Goal: Transaction & Acquisition: Purchase product/service

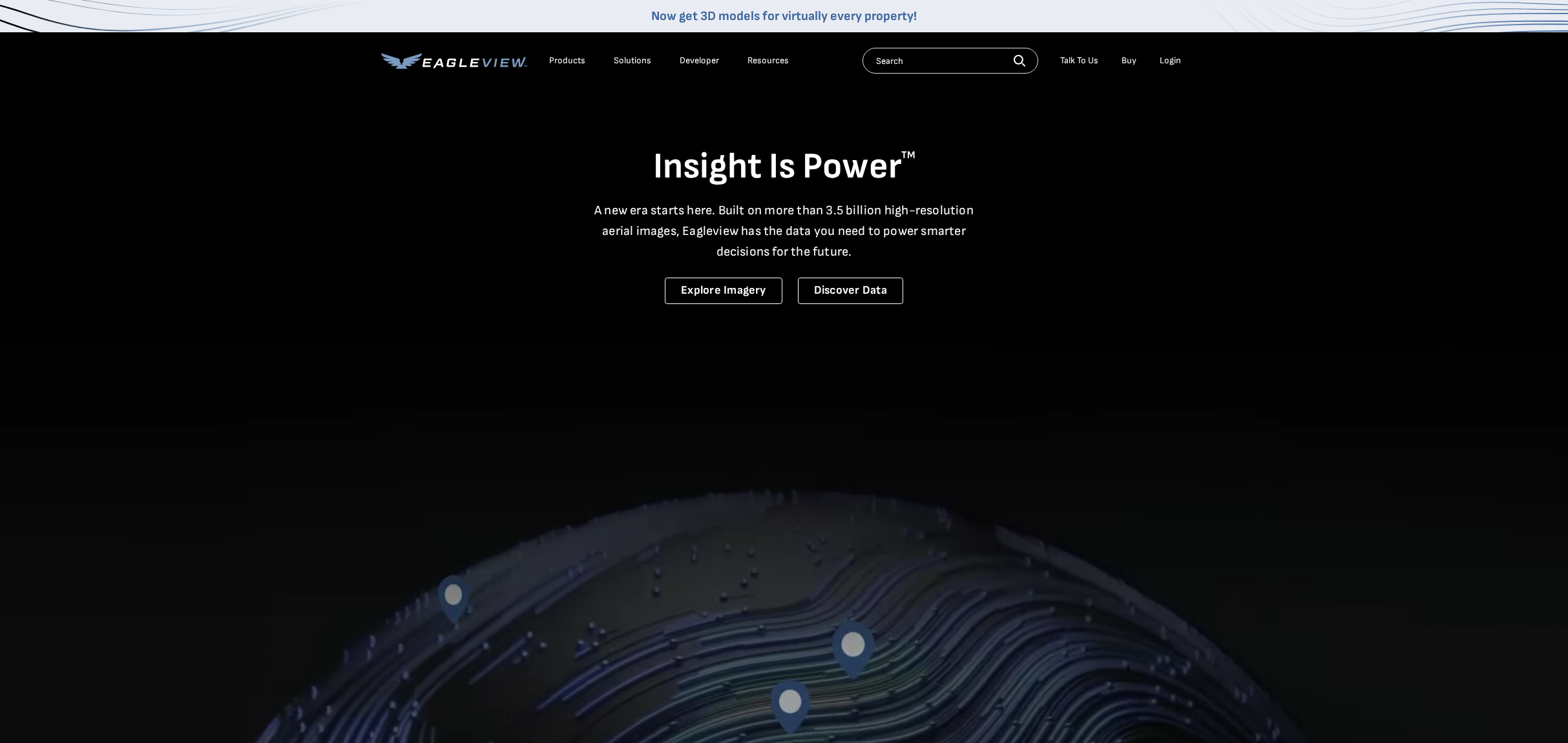
scroll to position [2, 0]
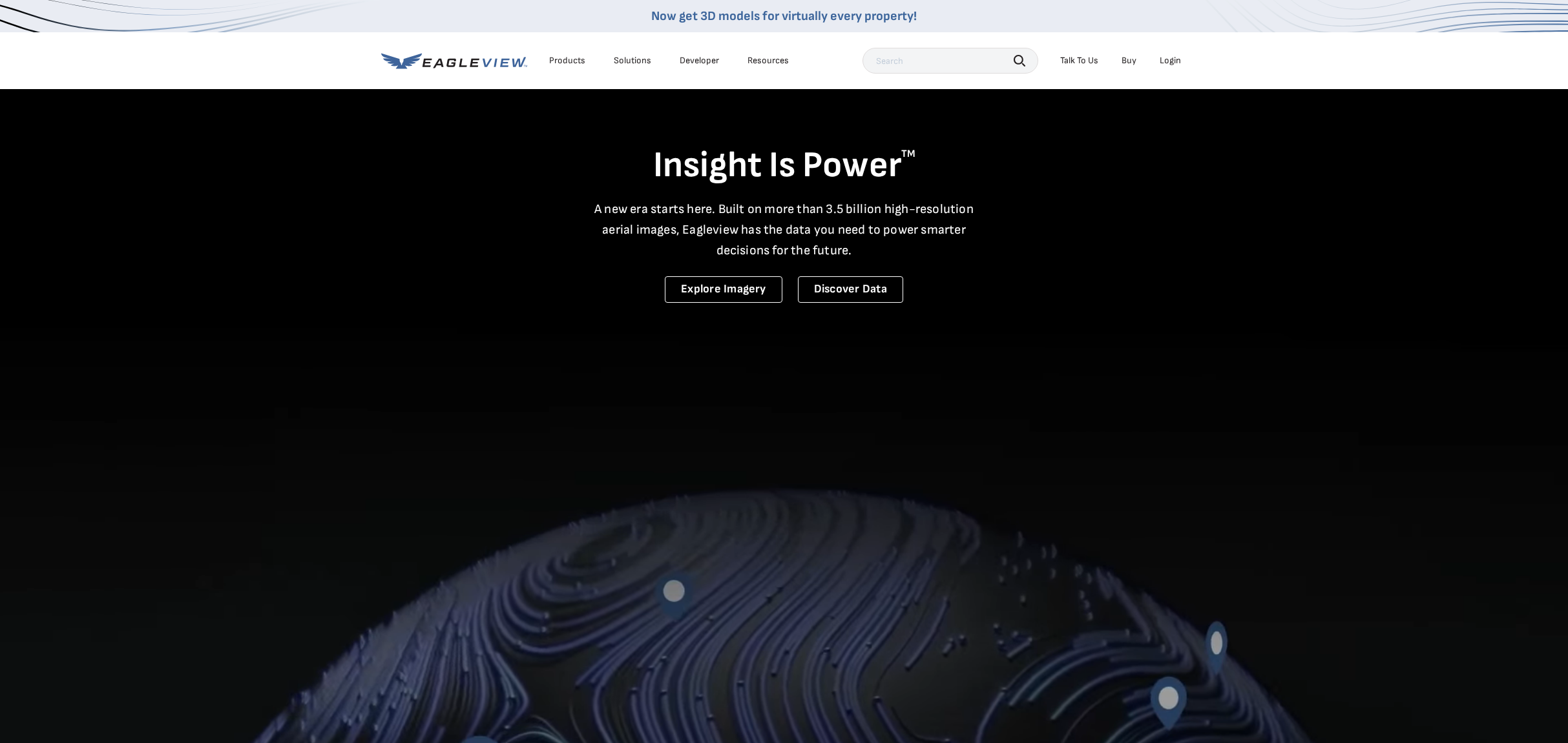
click at [1175, 62] on div "Login" at bounding box center [1171, 61] width 21 height 11
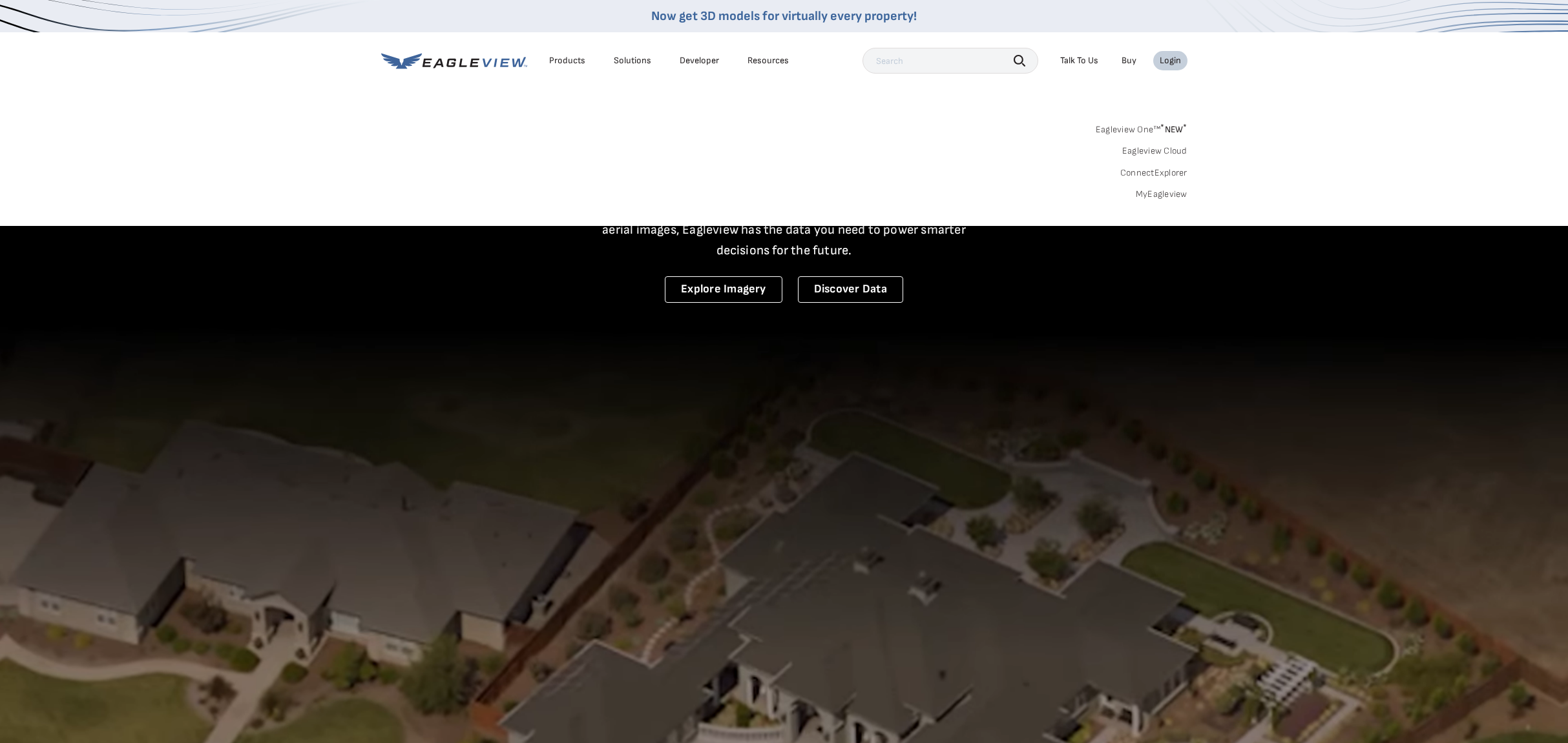
click at [1160, 196] on link "MyEagleview" at bounding box center [1162, 194] width 52 height 11
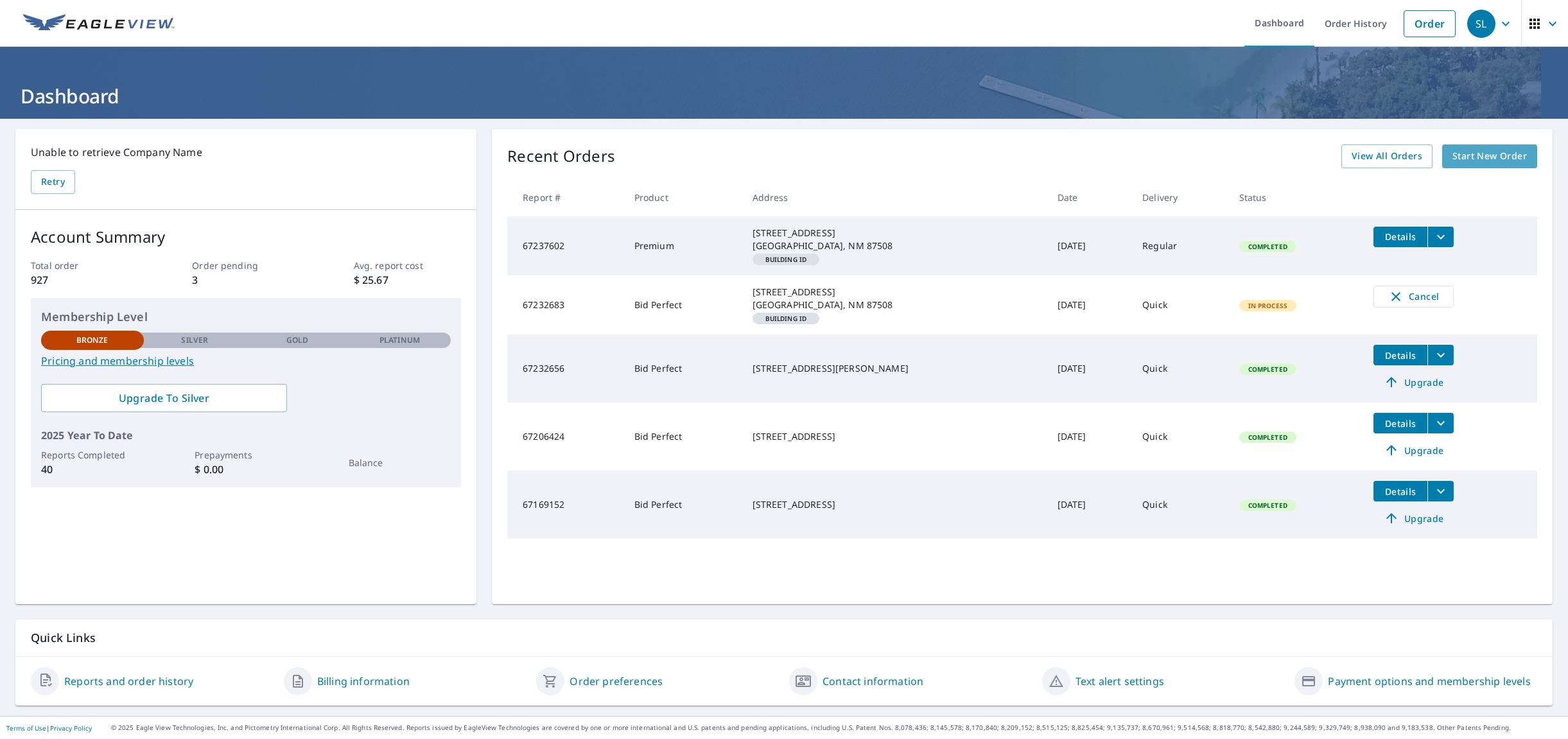
click at [1481, 159] on span "Start New Order" at bounding box center [1490, 156] width 74 height 16
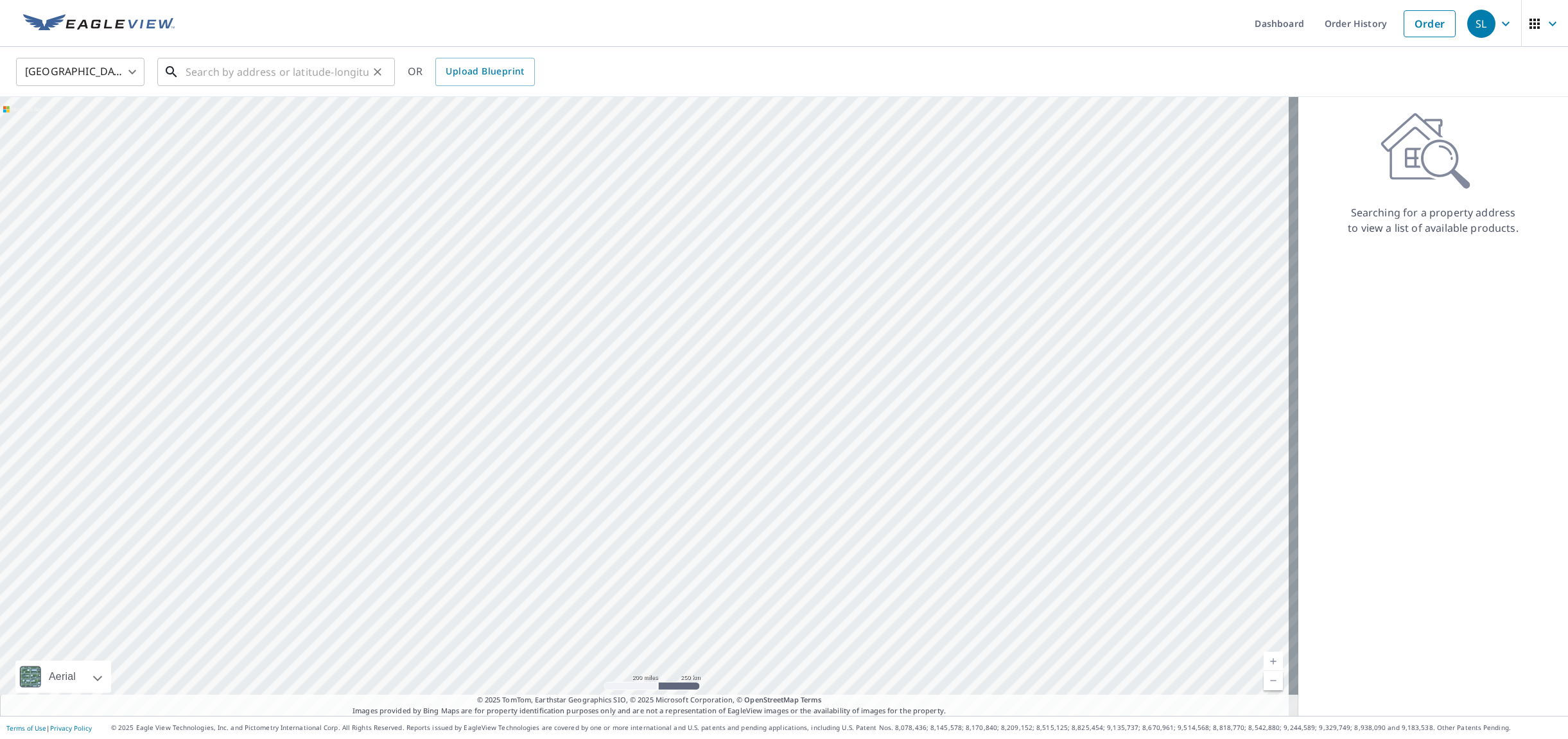
click at [282, 81] on input "text" at bounding box center [276, 72] width 183 height 36
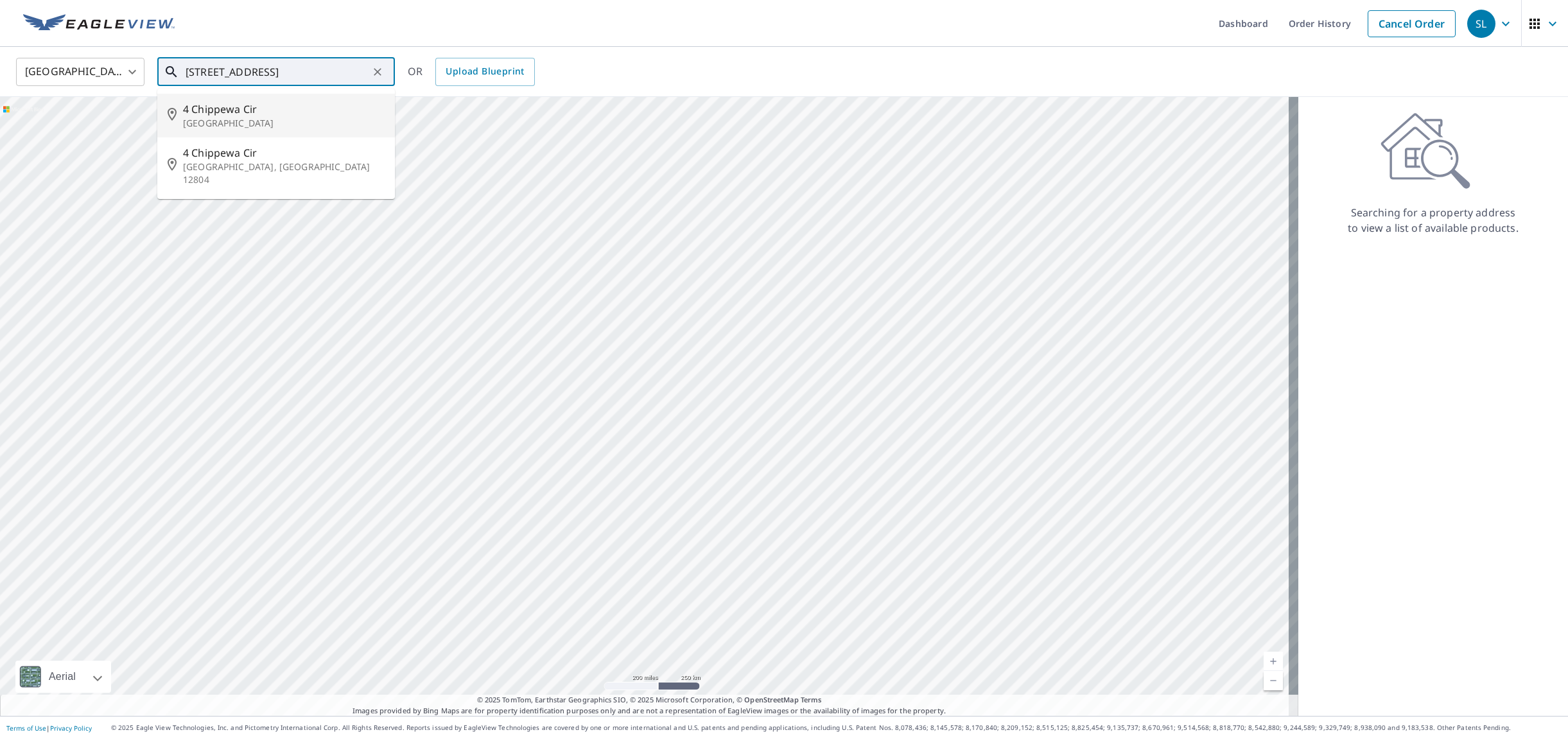
click at [268, 119] on p "Santa Fe, NM 87506" at bounding box center [284, 123] width 201 height 13
type input "4 Chippewa Cir Santa Fe, NM 87506"
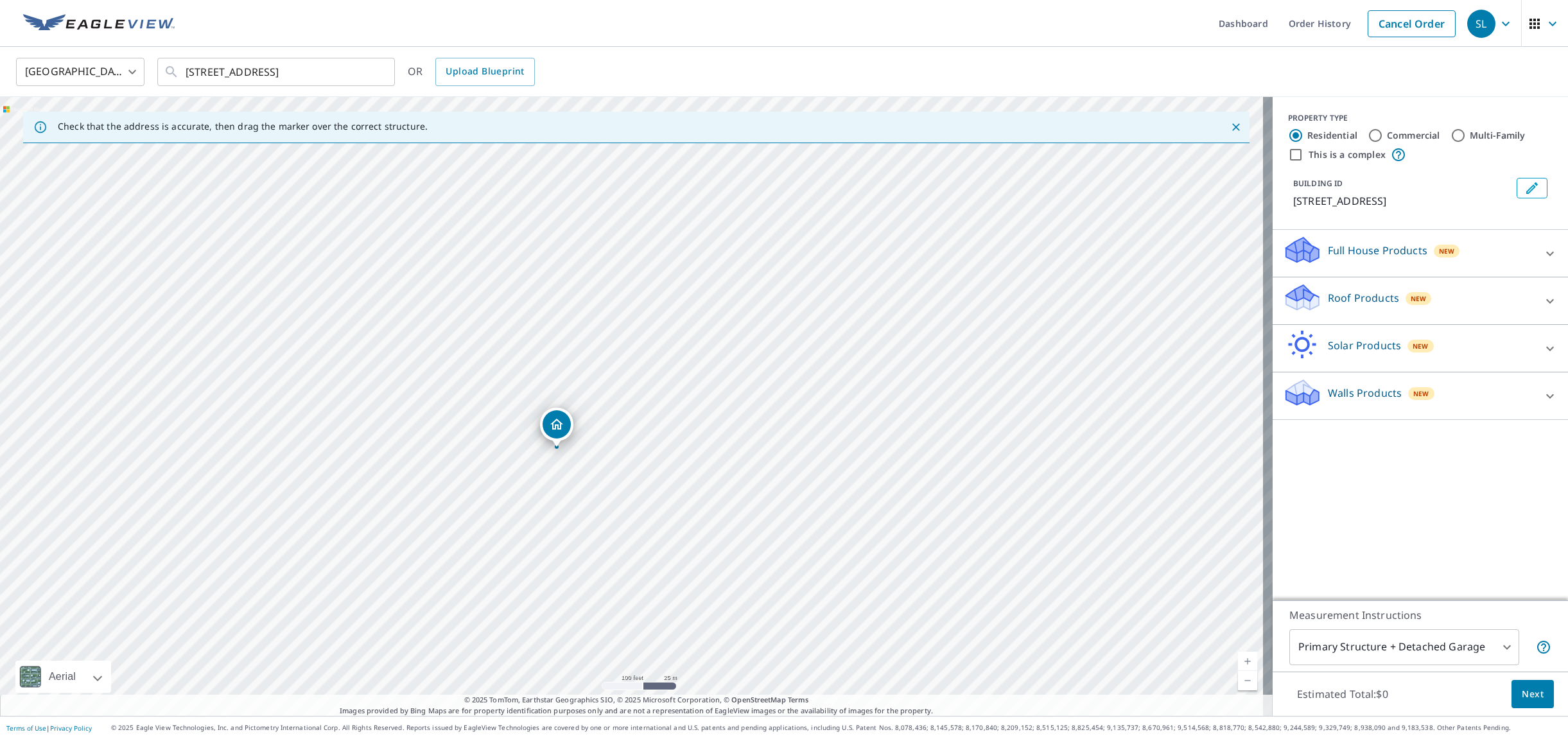
drag, startPoint x: 757, startPoint y: 333, endPoint x: 798, endPoint y: 301, distance: 52.0
click at [798, 301] on div "4 Chippewa Cir Santa Fe, NM 87506" at bounding box center [637, 406] width 1273 height 619
drag, startPoint x: 548, startPoint y: 432, endPoint x: 612, endPoint y: 416, distance: 66.0
click at [1553, 301] on div at bounding box center [1550, 301] width 31 height 31
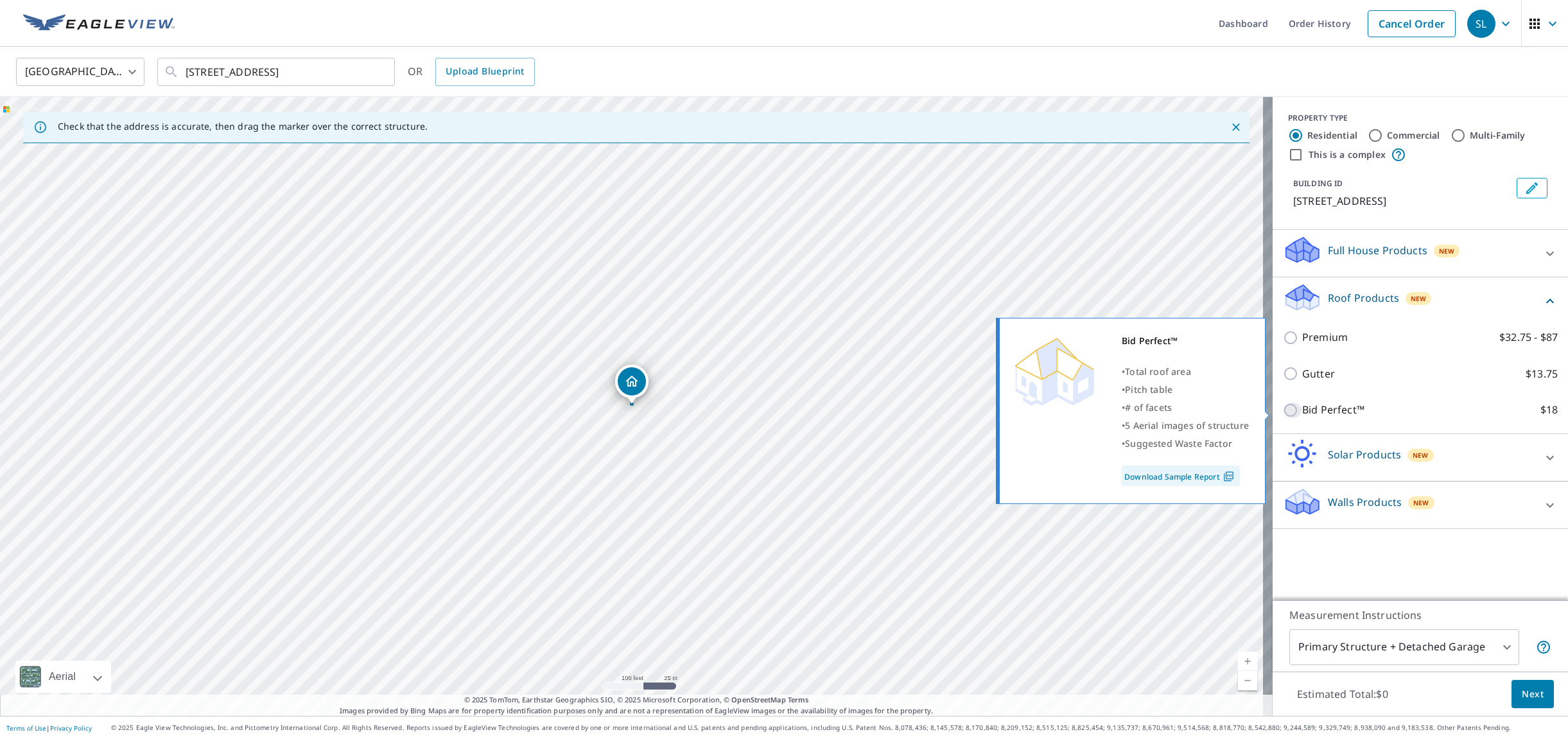
click at [1283, 410] on input "Bid Perfect™ $18" at bounding box center [1292, 410] width 19 height 15
checkbox input "true"
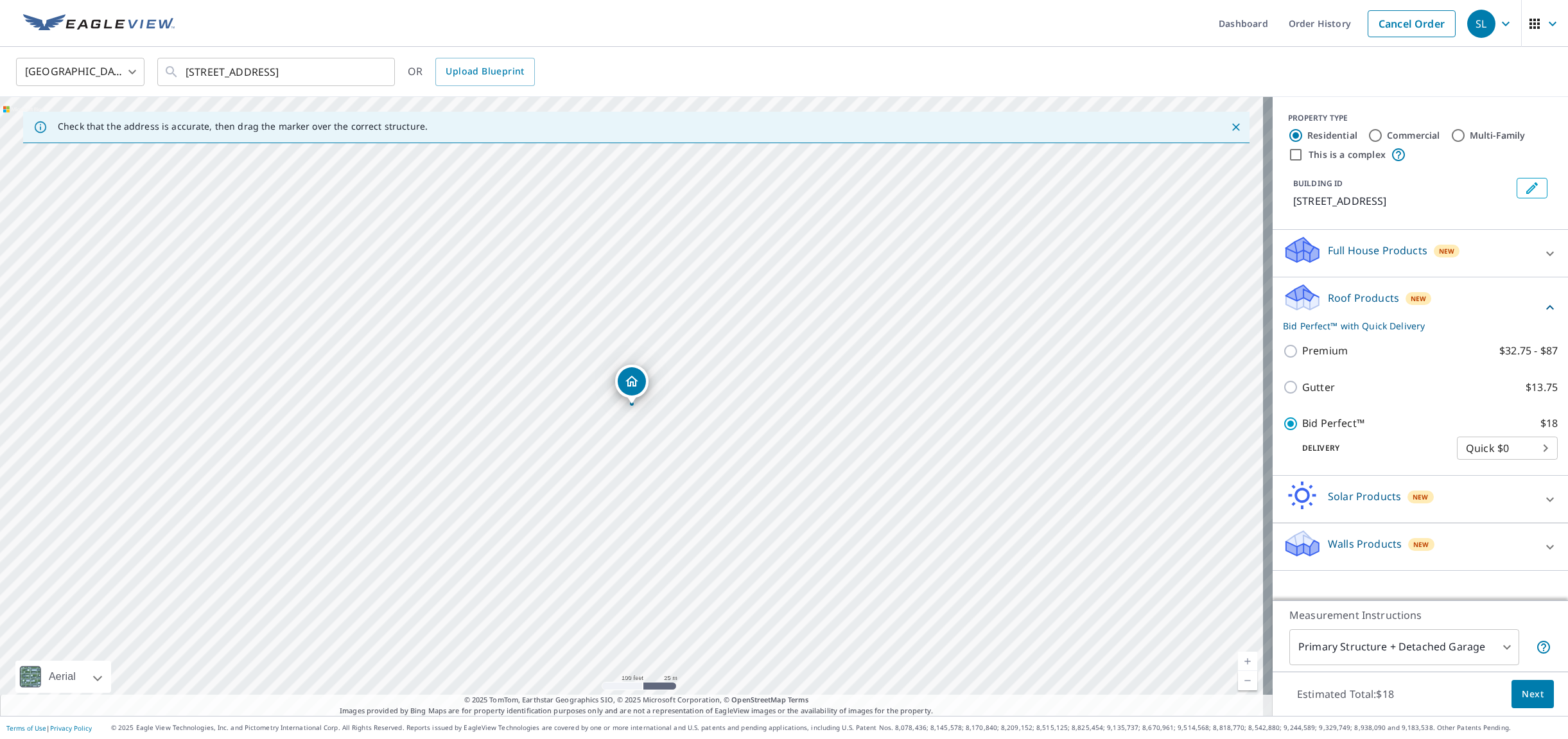
click at [1522, 691] on span "Next" at bounding box center [1533, 695] width 22 height 16
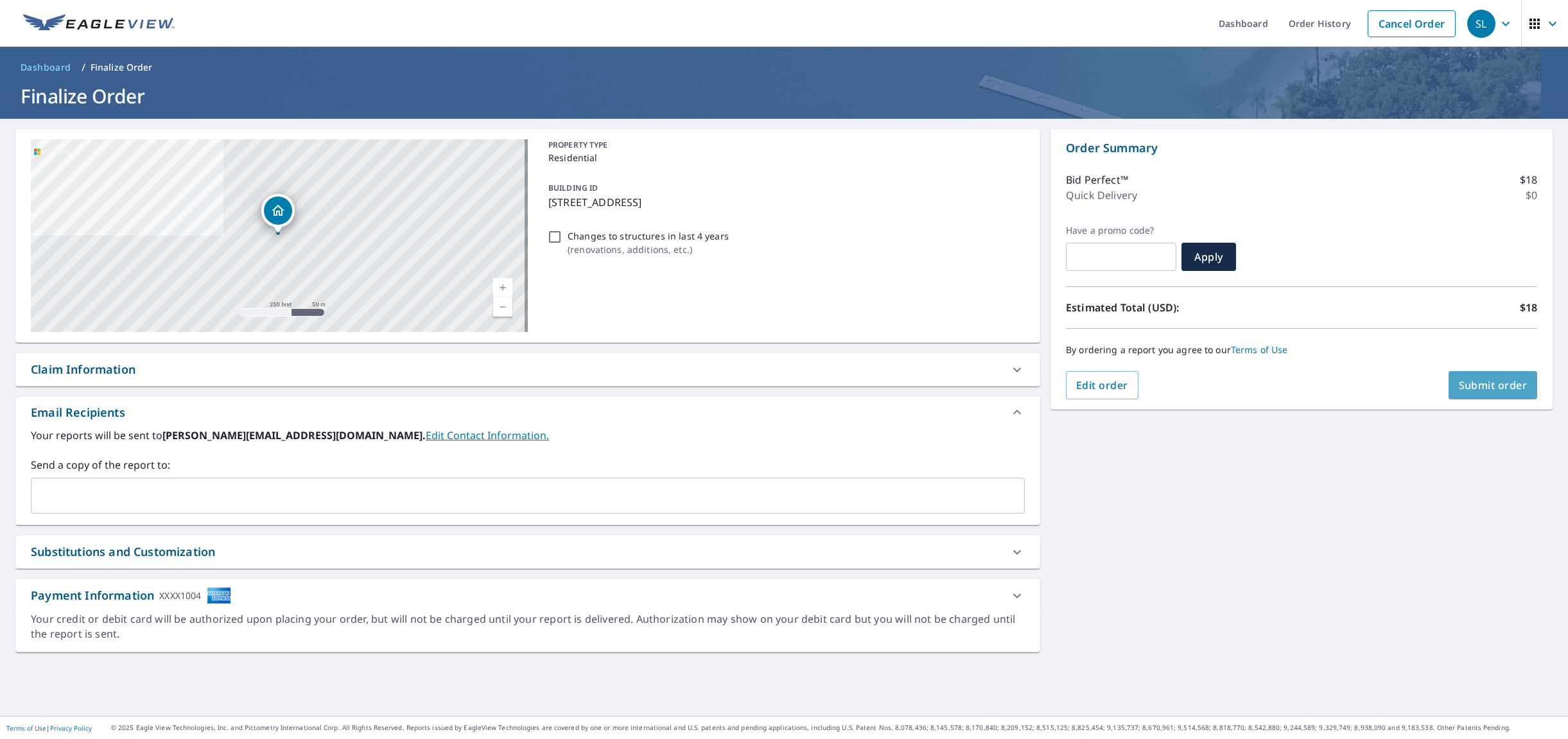
click at [1484, 381] on span "Submit order" at bounding box center [1493, 385] width 68 height 15
checkbox input "true"
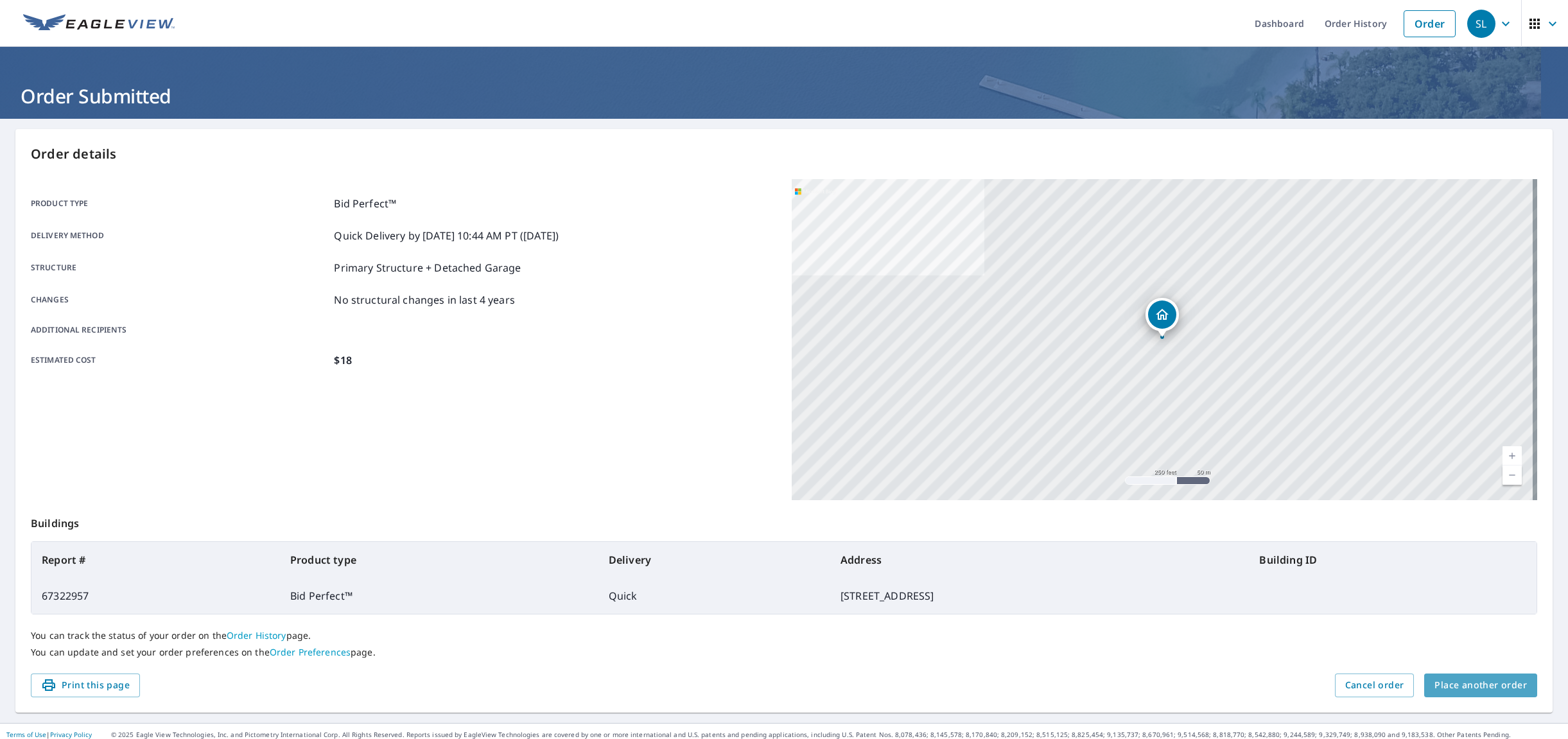
click at [1483, 690] on span "Place another order" at bounding box center [1480, 686] width 93 height 16
